Goal: Check status: Check status

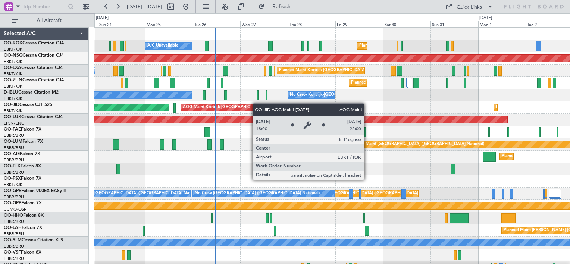
click at [253, 104] on div "A/C Unavailable Planned Maint [GEOGRAPHIC_DATA]-[GEOGRAPHIC_DATA] Planned Maint…" at bounding box center [331, 151] width 475 height 246
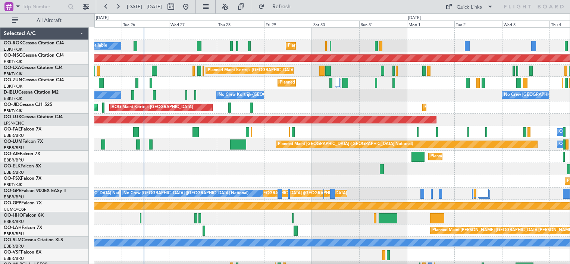
click at [297, 107] on div "A/C Unavailable Planned Maint [GEOGRAPHIC_DATA]-[GEOGRAPHIC_DATA] Planned Maint…" at bounding box center [331, 151] width 475 height 246
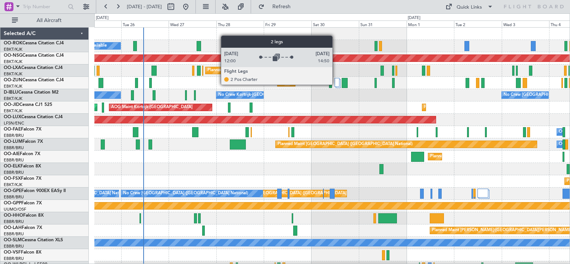
click at [336, 84] on div at bounding box center [337, 82] width 5 height 9
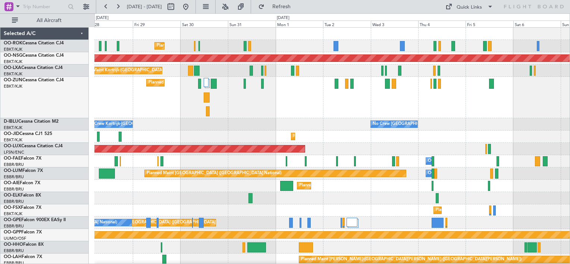
click at [310, 122] on div "Planned Maint Kortrijk-[GEOGRAPHIC_DATA] A/C Unavailable Planned Maint [GEOGRAP…" at bounding box center [331, 165] width 475 height 275
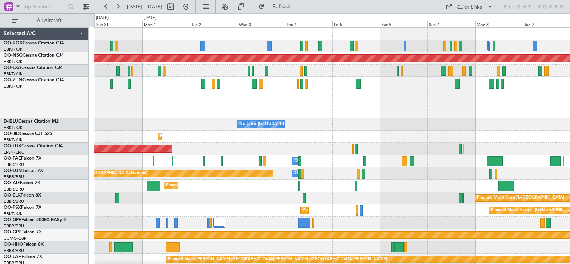
click at [233, 132] on div "Planned Maint Kortrijk-[GEOGRAPHIC_DATA] Planned Maint [GEOGRAPHIC_DATA] ([GEOG…" at bounding box center [331, 165] width 475 height 275
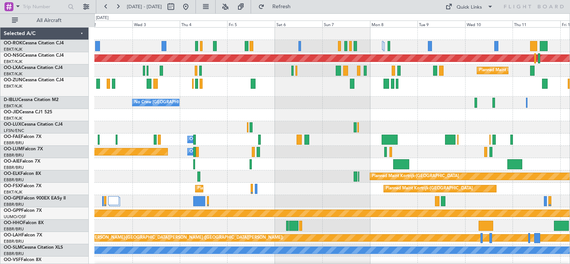
click at [241, 131] on div "Planned Maint [GEOGRAPHIC_DATA] ([GEOGRAPHIC_DATA]) Planned Maint [GEOGRAPHIC_D…" at bounding box center [331, 155] width 475 height 254
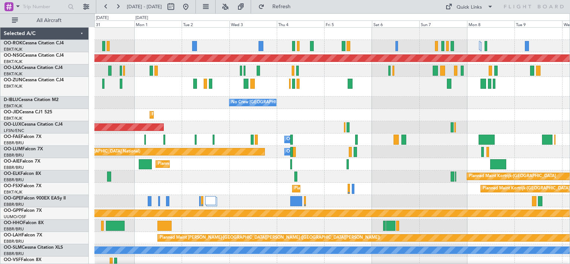
click at [433, 113] on div "Planned Maint Kortrijk-[GEOGRAPHIC_DATA] Planned Maint [GEOGRAPHIC_DATA] ([GEOG…" at bounding box center [331, 155] width 475 height 254
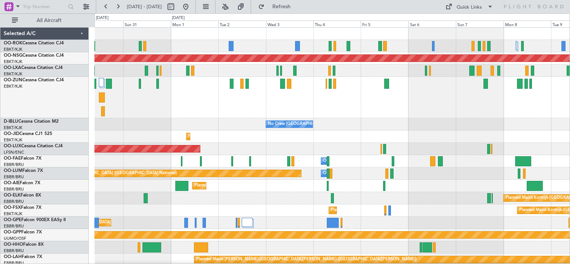
click at [231, 158] on div "Planned Maint Kortrijk-[GEOGRAPHIC_DATA] Planned Maint [GEOGRAPHIC_DATA] ([GEOG…" at bounding box center [331, 165] width 475 height 275
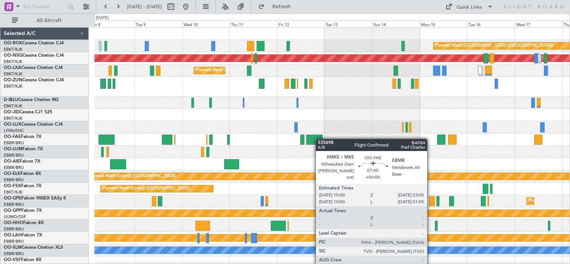
click at [288, 141] on div "Planned Maint [GEOGRAPHIC_DATA] ([GEOGRAPHIC_DATA]) Planned Maint [GEOGRAPHIC_D…" at bounding box center [331, 155] width 475 height 254
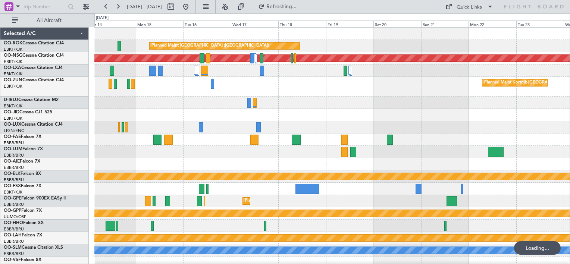
click at [195, 128] on div "Planned Maint [GEOGRAPHIC_DATA] ([GEOGRAPHIC_DATA]) Planned Maint [GEOGRAPHIC_D…" at bounding box center [331, 155] width 475 height 254
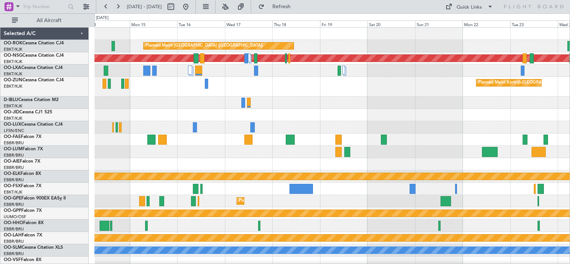
click at [453, 129] on div "Planned Maint [GEOGRAPHIC_DATA] ([GEOGRAPHIC_DATA]) Planned Maint [GEOGRAPHIC_D…" at bounding box center [331, 155] width 475 height 254
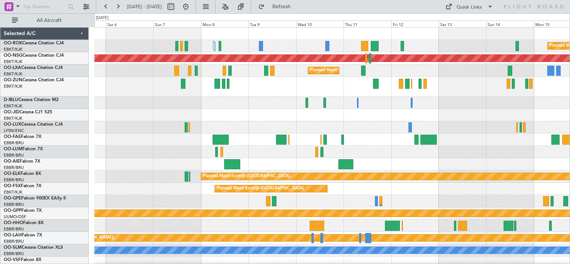
click at [554, 132] on div "Planned Maint [GEOGRAPHIC_DATA] ([GEOGRAPHIC_DATA]) Planned Maint [GEOGRAPHIC_D…" at bounding box center [331, 155] width 475 height 254
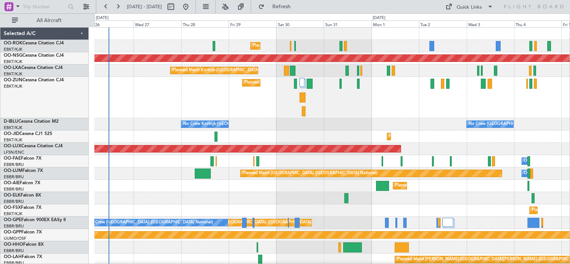
click at [528, 106] on div "Planned Maint Kortrijk-[GEOGRAPHIC_DATA]" at bounding box center [331, 97] width 475 height 41
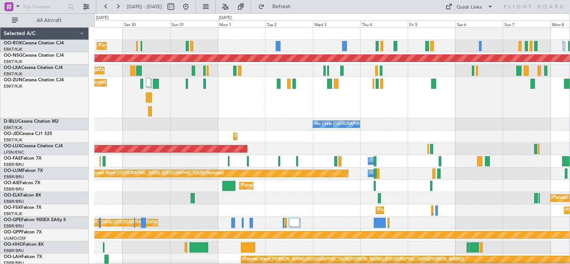
click at [279, 118] on div "Planned Maint Kortrijk-[GEOGRAPHIC_DATA]" at bounding box center [331, 97] width 475 height 41
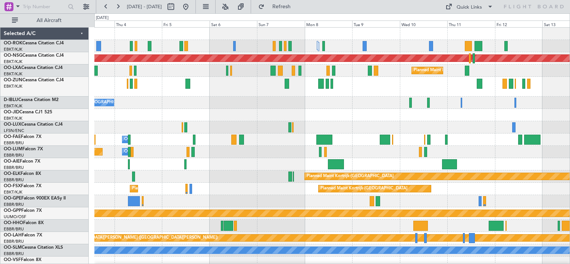
click at [358, 117] on div "Planned Maint [GEOGRAPHIC_DATA] ([GEOGRAPHIC_DATA]) Planned Maint [GEOGRAPHIC_D…" at bounding box center [331, 155] width 475 height 254
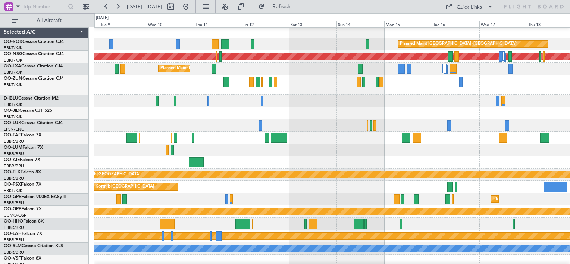
scroll to position [6, 0]
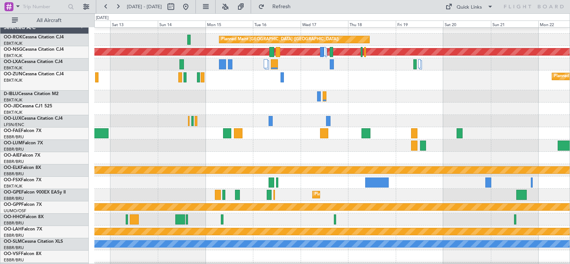
click at [133, 78] on div "Planned Maint Kortrijk-[GEOGRAPHIC_DATA]" at bounding box center [331, 81] width 475 height 20
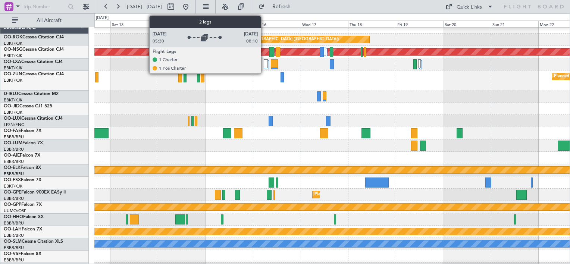
click at [264, 66] on div at bounding box center [266, 63] width 4 height 9
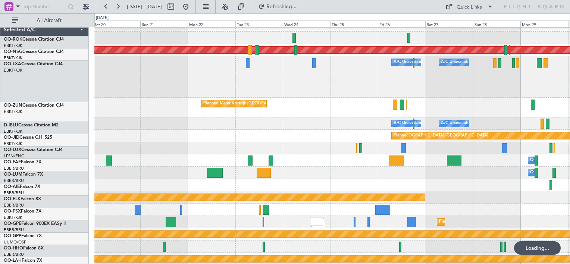
scroll to position [8, 0]
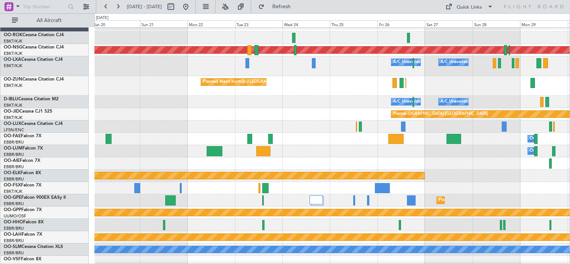
click at [522, 169] on div at bounding box center [331, 163] width 475 height 12
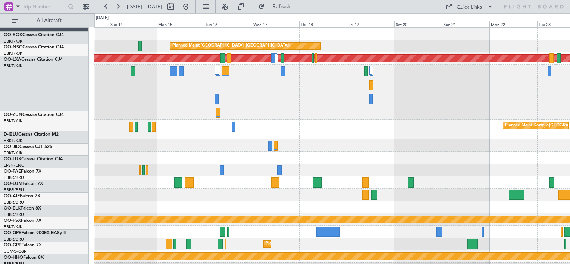
scroll to position [0, 0]
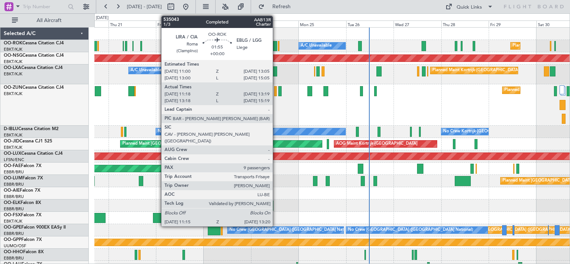
click at [276, 46] on div at bounding box center [275, 46] width 4 height 10
